Goal: Information Seeking & Learning: Learn about a topic

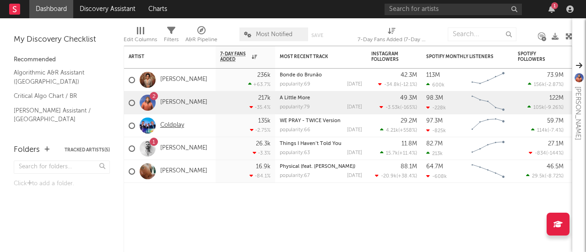
click at [169, 126] on link "Coldplay" at bounding box center [172, 126] width 24 height 8
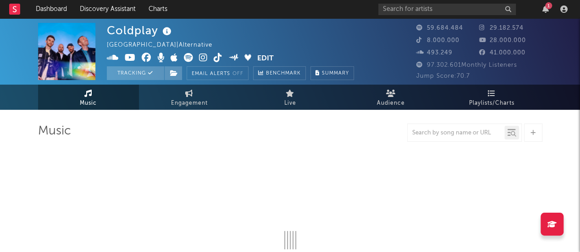
select select "6m"
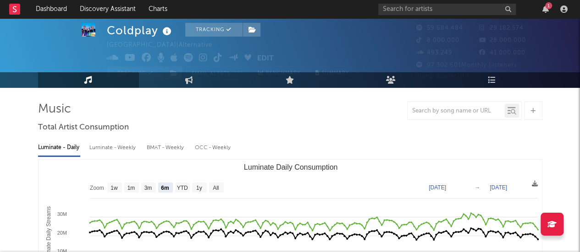
scroll to position [22, 0]
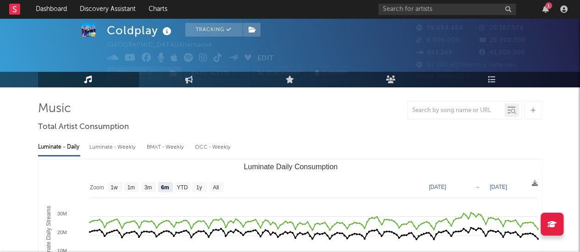
click at [184, 154] on div "BMAT - Weekly" at bounding box center [166, 148] width 39 height 16
select select "6m"
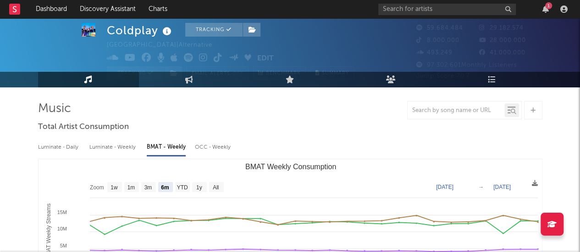
click at [54, 148] on div "Luminate - Daily" at bounding box center [59, 148] width 42 height 16
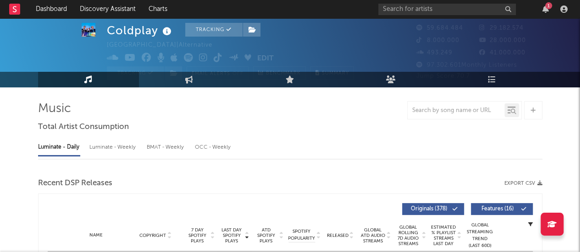
select select "6m"
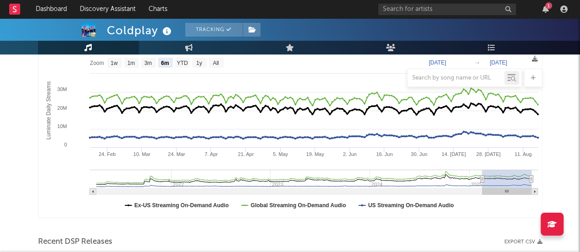
scroll to position [148, 0]
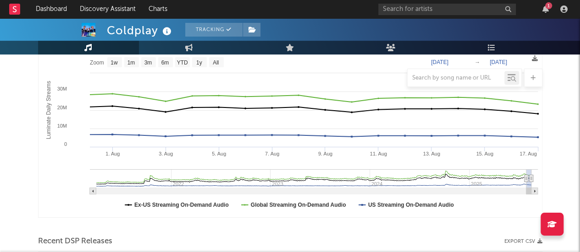
type input "[DATE]"
select select "1m"
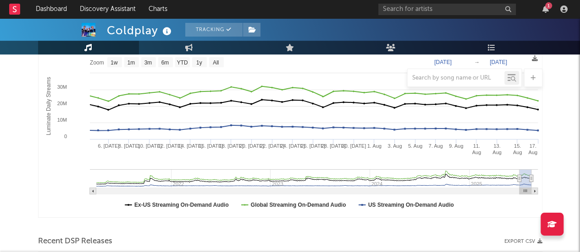
type input "[DATE]"
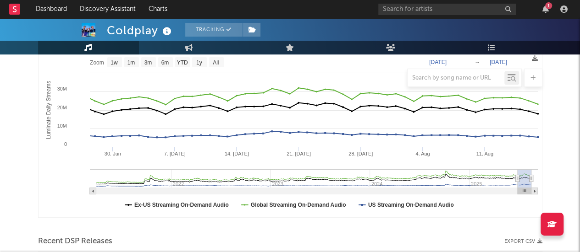
drag, startPoint x: 480, startPoint y: 175, endPoint x: 517, endPoint y: 185, distance: 38.0
click at [517, 185] on g "Luminate Daily Consumption" at bounding box center [314, 182] width 448 height 25
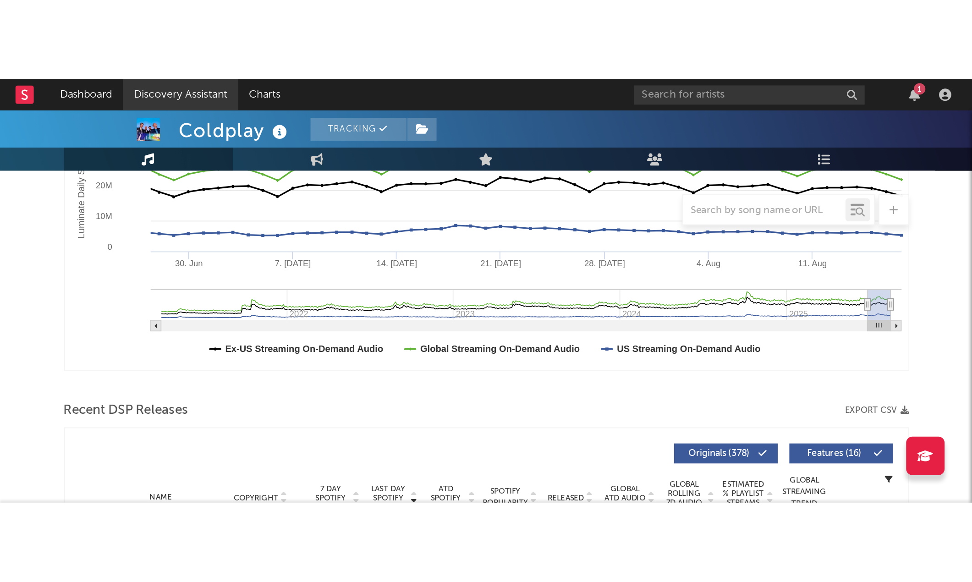
scroll to position [192, 0]
